Goal: Information Seeking & Learning: Learn about a topic

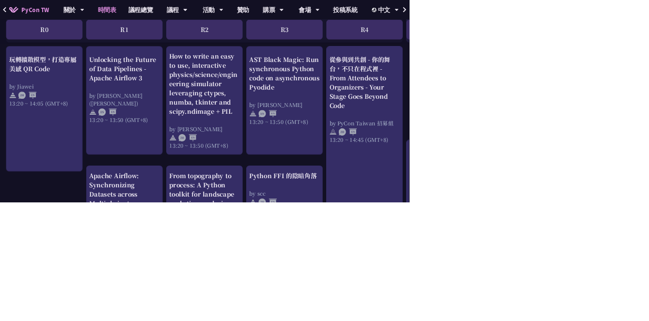
scroll to position [853, 0]
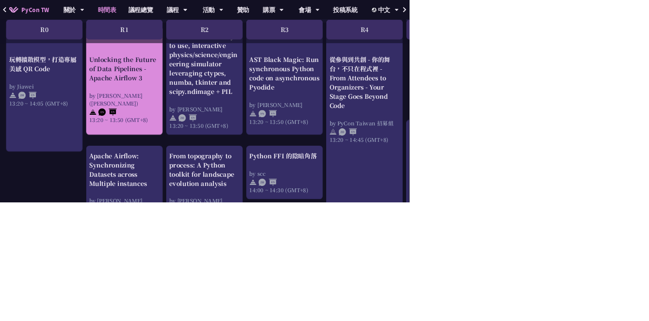
click at [195, 120] on div "Unlocking the Future of Data Pipelines - Apache Airflow 3" at bounding box center [197, 109] width 111 height 44
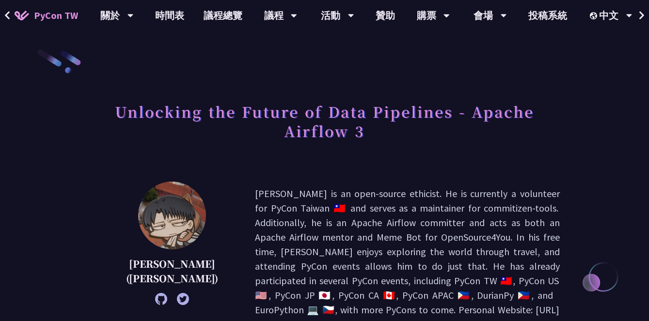
scroll to position [853, 0]
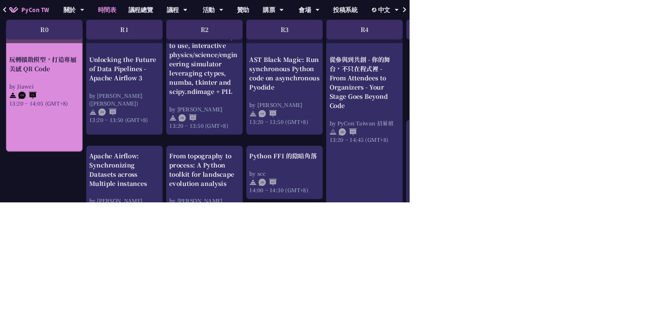
click at [94, 122] on div "玩轉擴散模型，打造專屬美感 QR Code by Jiawei 13:20 ~ 14:05 (GMT+8)" at bounding box center [70, 128] width 111 height 82
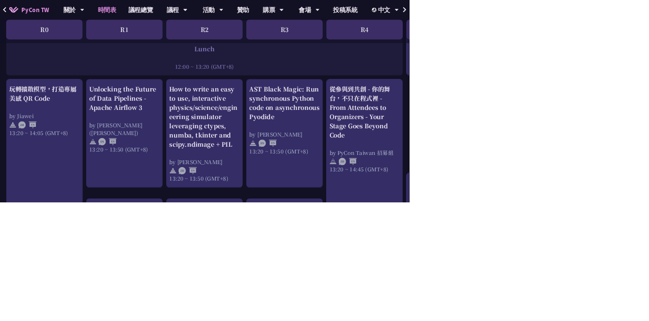
scroll to position [770, 0]
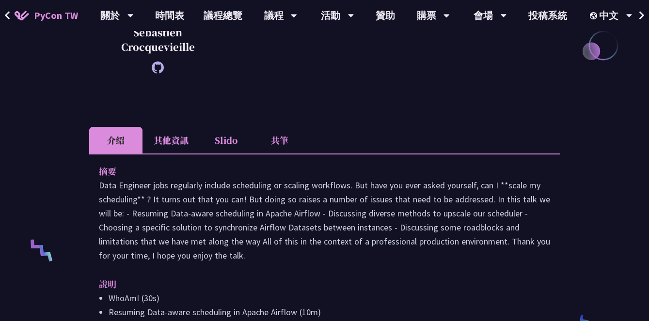
scroll to position [236, 0]
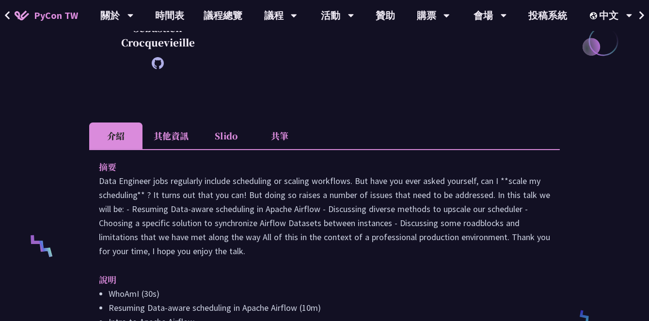
copy p "Data Engineer jobs regularly include scheduling or scaling workflows. But have …"
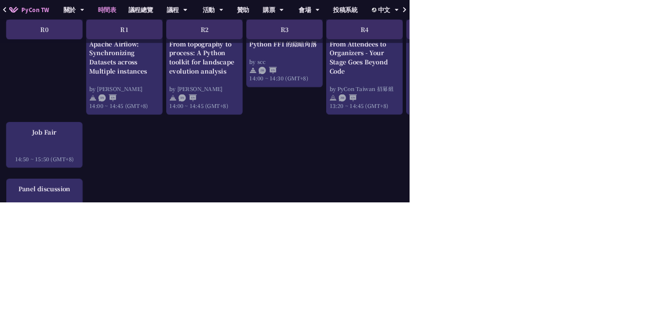
scroll to position [1027, 0]
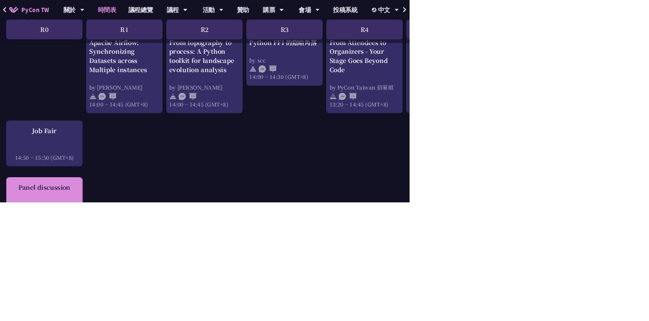
click at [81, 321] on div at bounding box center [70, 326] width 111 height 15
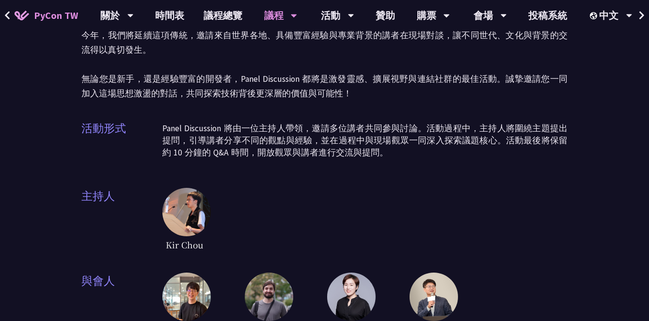
scroll to position [91, 0]
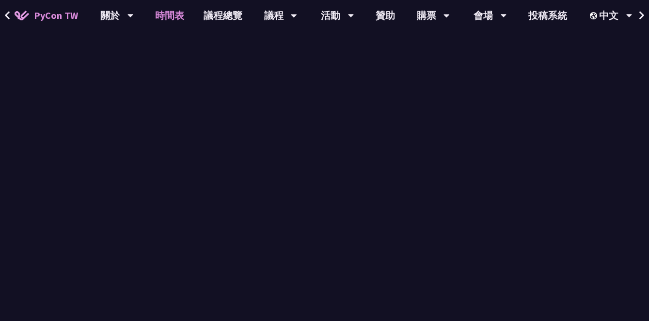
scroll to position [1027, 0]
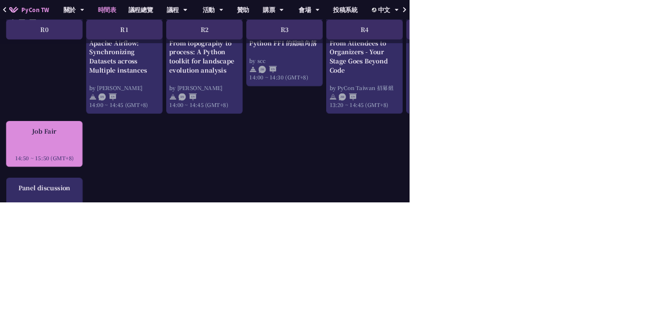
click at [92, 243] on div at bounding box center [70, 237] width 111 height 15
click at [82, 236] on div "Job Fair 14:50 ~ 15:50 (GMT+8)" at bounding box center [70, 229] width 111 height 56
click at [102, 241] on div at bounding box center [70, 237] width 111 height 15
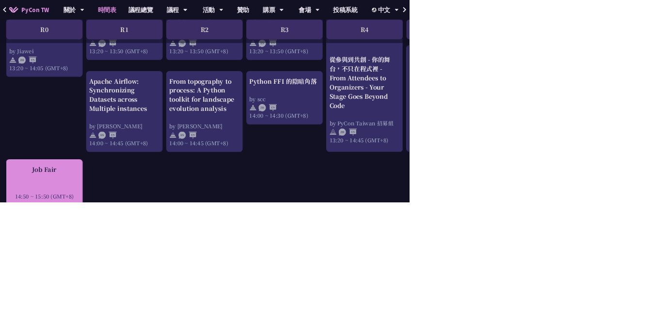
scroll to position [954, 0]
